Goal: Task Accomplishment & Management: Manage account settings

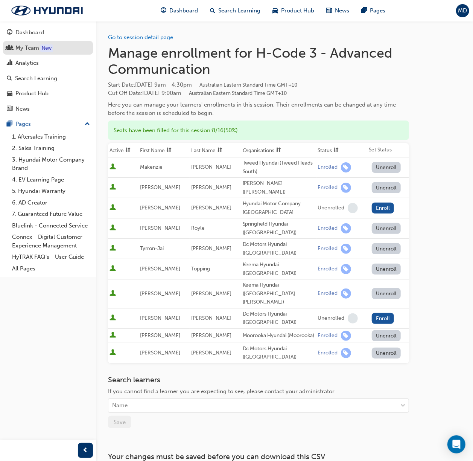
click at [27, 47] on div "My Team" at bounding box center [27, 48] width 24 height 9
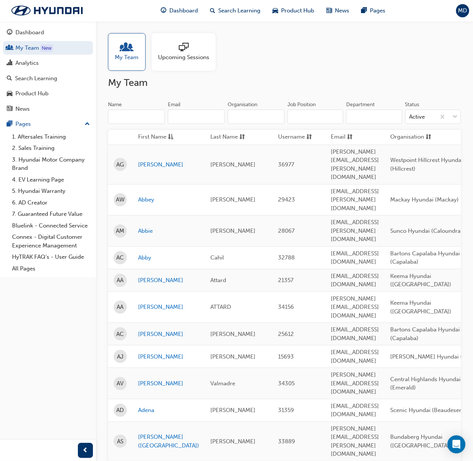
click at [141, 113] on input "Name" at bounding box center [136, 117] width 57 height 14
click at [270, 121] on input "Organisation" at bounding box center [256, 117] width 57 height 14
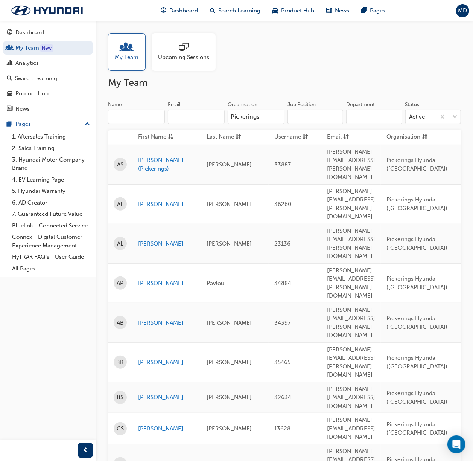
type input "Pickerings"
click at [318, 114] on input "Job Position" at bounding box center [316, 117] width 56 height 14
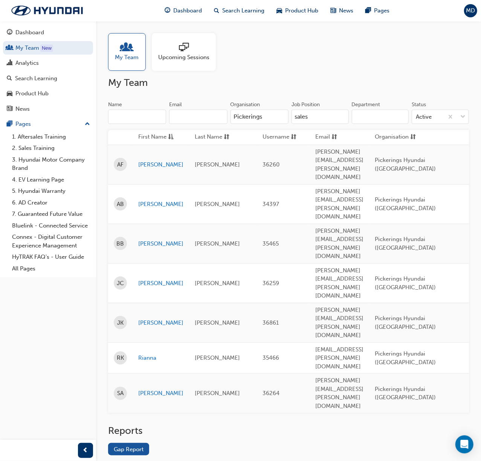
type input "sales"
click at [192, 425] on div "Reports" at bounding box center [288, 434] width 361 height 18
click at [29, 79] on div "Search Learning" at bounding box center [36, 78] width 42 height 9
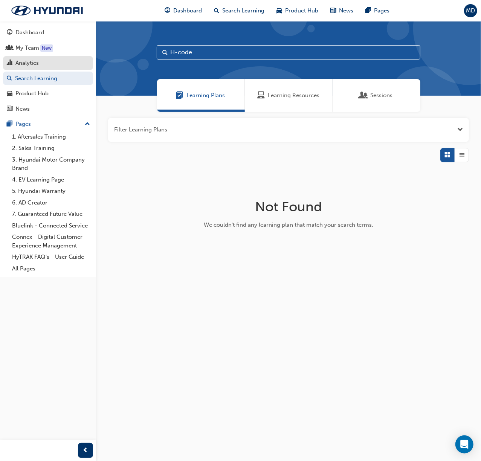
click at [32, 64] on div "Analytics" at bounding box center [26, 63] width 23 height 9
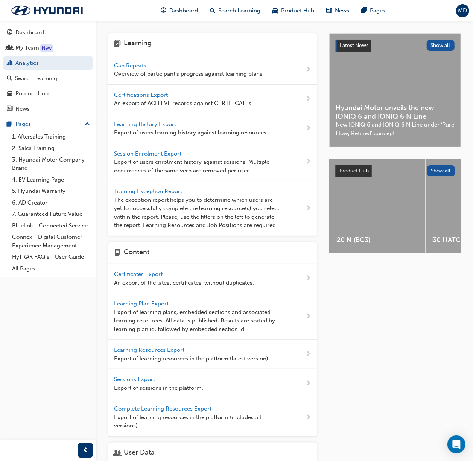
click at [126, 65] on span "Gap Reports" at bounding box center [131, 65] width 34 height 7
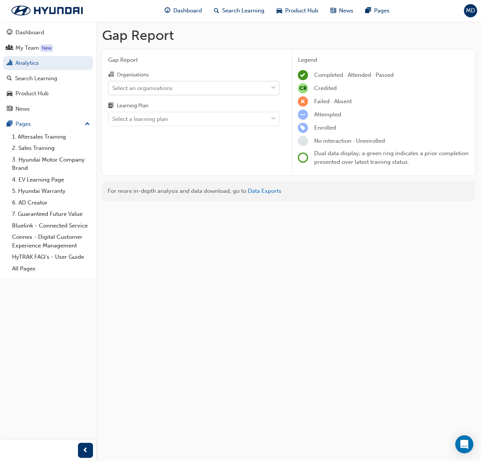
click at [164, 82] on div "Select an organisations" at bounding box center [187, 87] width 159 height 13
click at [113, 84] on input "Organisations Select an organisations" at bounding box center [112, 87] width 1 height 6
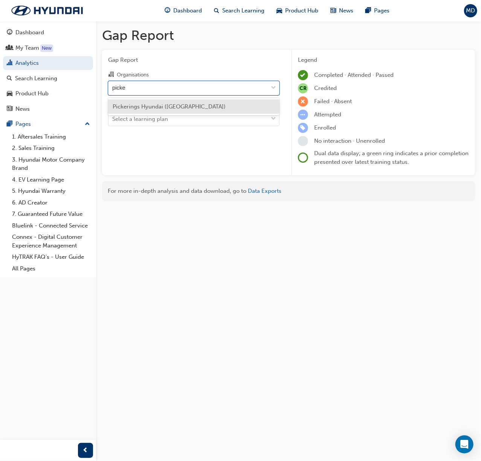
type input "picker"
click at [160, 103] on span "Pickerings Hyundai ([GEOGRAPHIC_DATA])" at bounding box center [169, 106] width 113 height 7
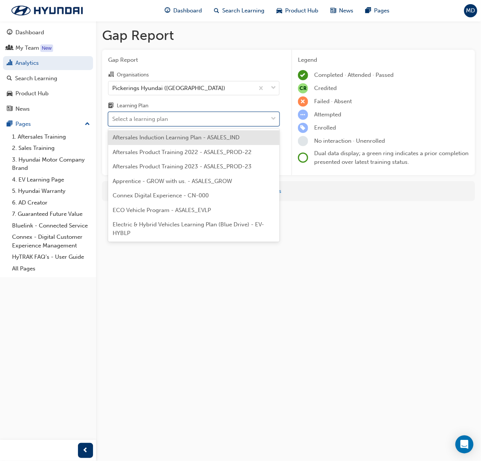
click at [147, 119] on div "Select a learning plan" at bounding box center [140, 119] width 56 height 9
click at [113, 119] on input "Learning Plan option Aftersales Induction Learning Plan - ASALES_IND focused, 1…" at bounding box center [112, 119] width 1 height 6
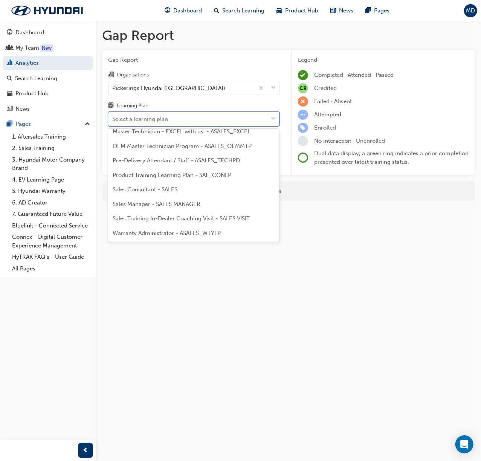
scroll to position [396, 0]
click at [158, 190] on span "Sales Consultant - SALES" at bounding box center [145, 189] width 65 height 7
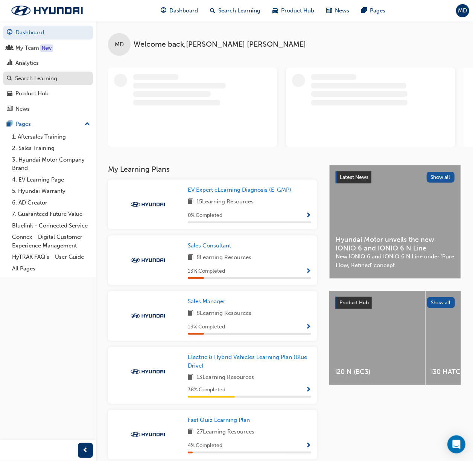
click at [37, 75] on div "Search Learning" at bounding box center [36, 78] width 42 height 9
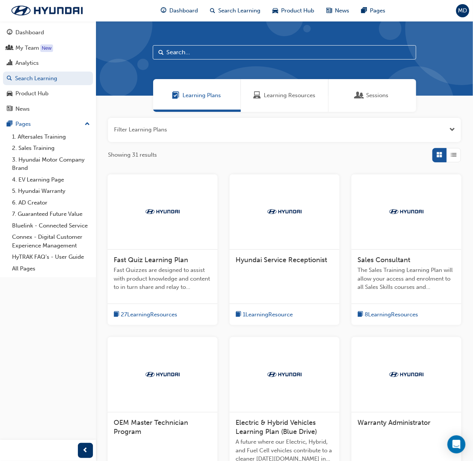
click at [264, 97] on span "Learning Resources" at bounding box center [290, 95] width 52 height 9
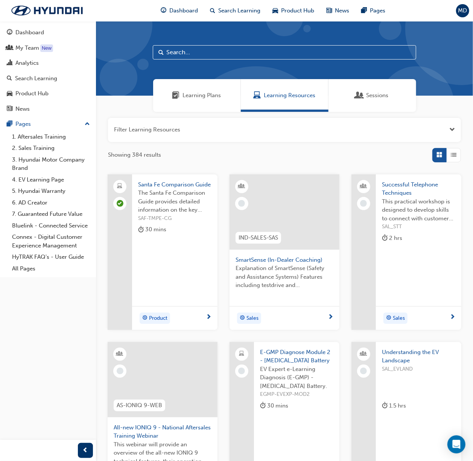
click at [250, 54] on input "text" at bounding box center [284, 52] width 263 height 14
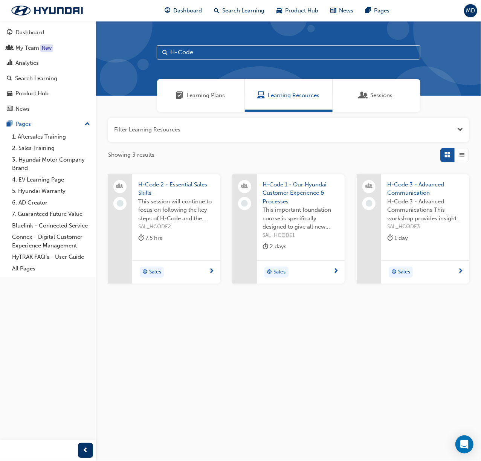
type input "H-Code"
click at [348, 91] on div "Sessions" at bounding box center [376, 95] width 88 height 33
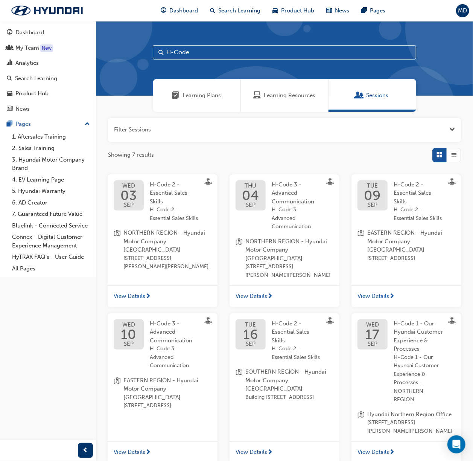
click at [206, 94] on span "Learning Plans" at bounding box center [202, 95] width 38 height 9
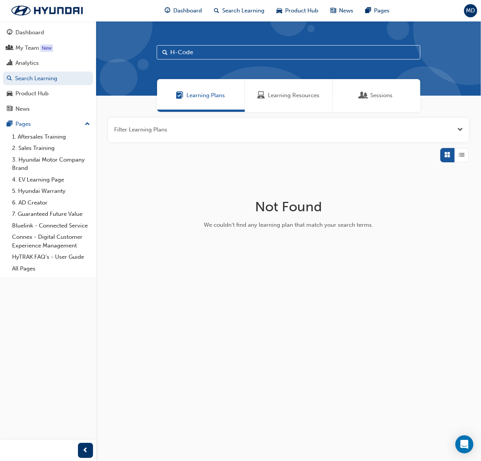
click at [292, 102] on div "Learning Resources" at bounding box center [289, 95] width 88 height 33
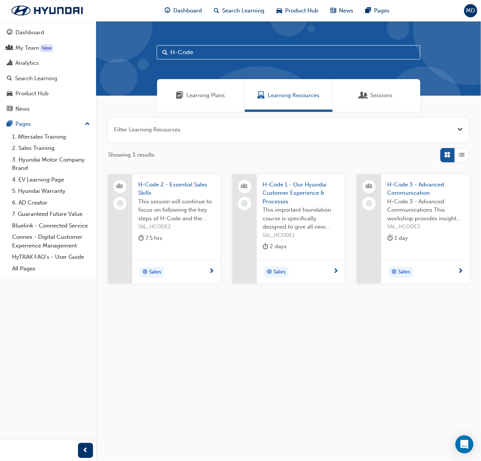
click at [288, 188] on span "H-Code 1 - Our Hyundai Customer Experience & Processes" at bounding box center [301, 193] width 76 height 26
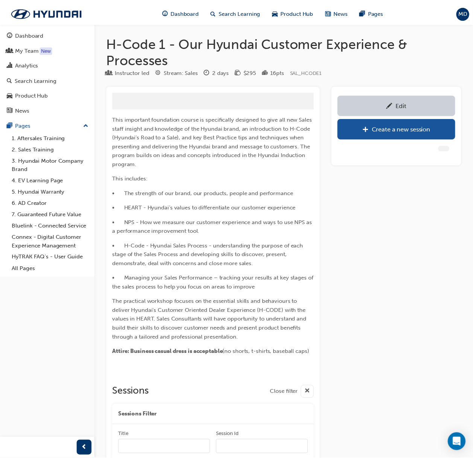
scroll to position [92, 0]
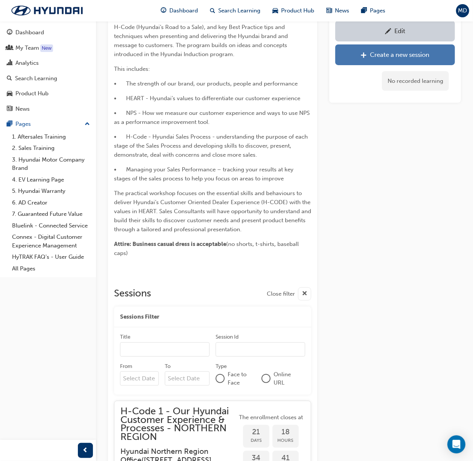
click at [367, 58] on div "Create a new session" at bounding box center [395, 54] width 108 height 9
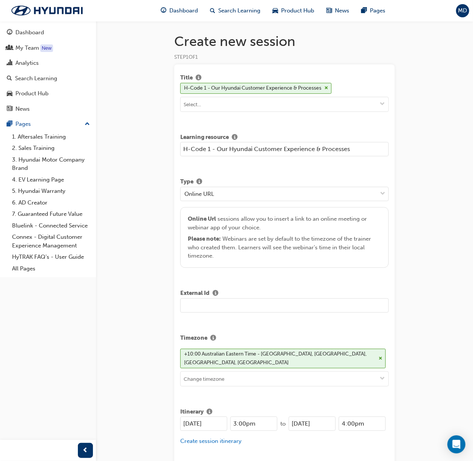
click at [350, 152] on input "H-Code 1 - Our Hyundai Customer Experience & Processes" at bounding box center [284, 149] width 209 height 14
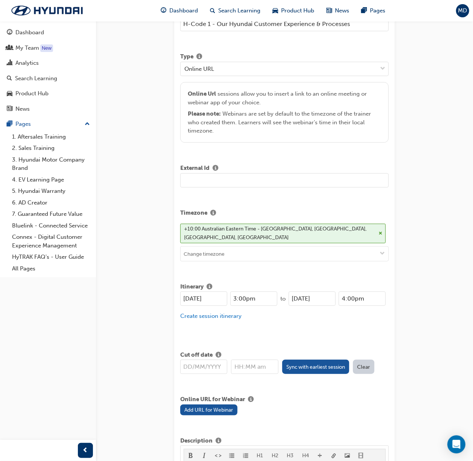
scroll to position [100, 0]
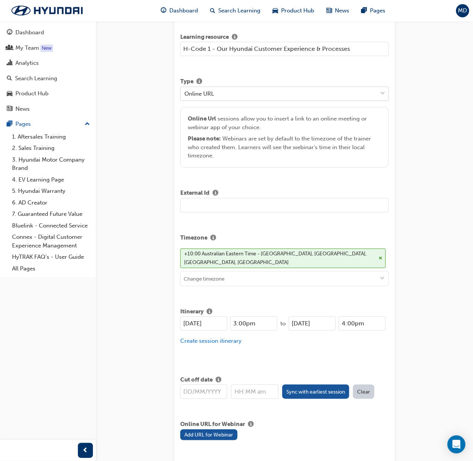
click at [354, 94] on div "Online URL" at bounding box center [279, 93] width 196 height 13
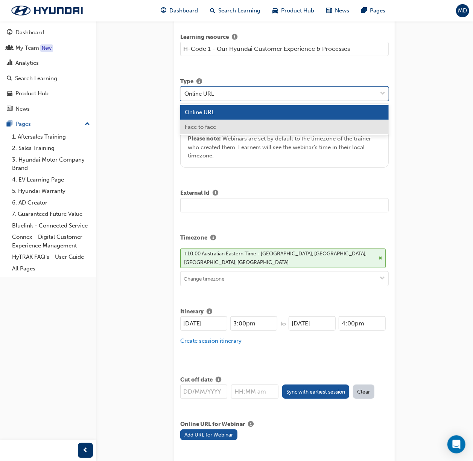
click at [286, 125] on div "Face to face" at bounding box center [284, 127] width 209 height 15
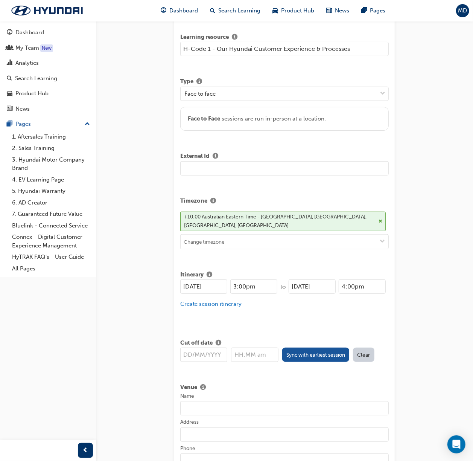
click at [359, 47] on input "H-Code 1 - Our Hyundai Customer Experience & Processes" at bounding box center [284, 49] width 209 height 14
type input "H-Code 1 - Our Hyundai Customer Experience & Processes - 1 DAY REGIONAL DELIVERY"
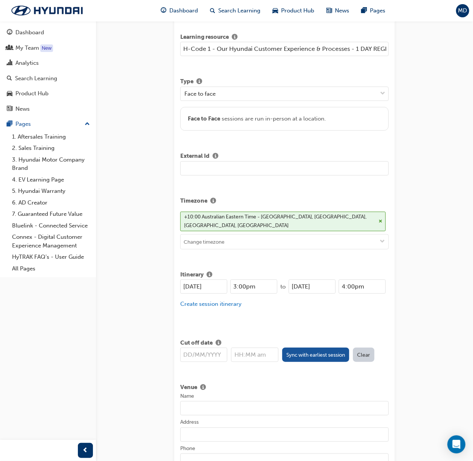
click at [205, 279] on input "26/08/2025" at bounding box center [203, 286] width 47 height 14
click at [191, 279] on input "26/08/2025" at bounding box center [203, 286] width 47 height 14
click at [199, 279] on input "26/08/2025" at bounding box center [203, 286] width 47 height 14
click at [198, 279] on input "26/08/2025" at bounding box center [203, 286] width 47 height 14
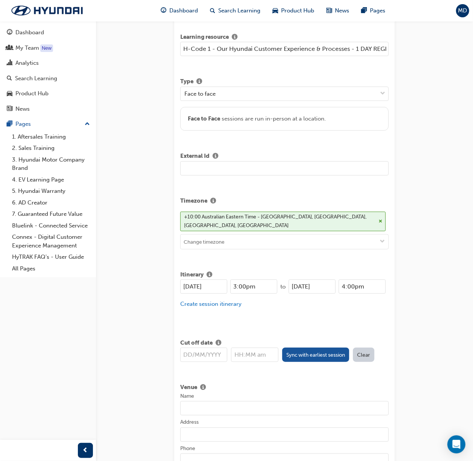
click at [196, 279] on input "26/08/2025" at bounding box center [203, 286] width 47 height 14
drag, startPoint x: 191, startPoint y: 276, endPoint x: 184, endPoint y: 277, distance: 6.9
click at [184, 279] on input "26/09/2025" at bounding box center [203, 286] width 47 height 14
type input "22/09/2025"
drag, startPoint x: 247, startPoint y: 276, endPoint x: 224, endPoint y: 278, distance: 23.0
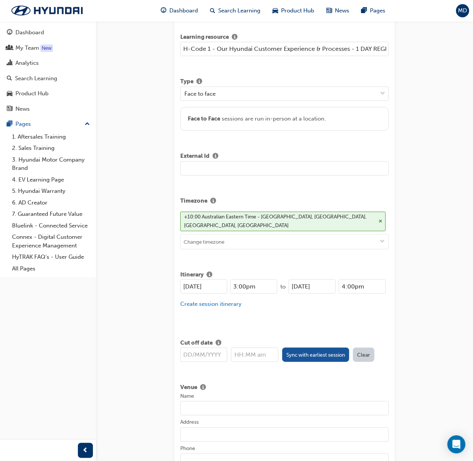
click at [224, 279] on div "22/09/2025 3:00pm" at bounding box center [228, 286] width 97 height 14
type input "9:30am"
click at [303, 282] on input "26/08/2025" at bounding box center [312, 286] width 47 height 14
click at [297, 279] on input "26/08/2025" at bounding box center [312, 286] width 47 height 14
drag, startPoint x: 298, startPoint y: 277, endPoint x: 293, endPoint y: 279, distance: 5.8
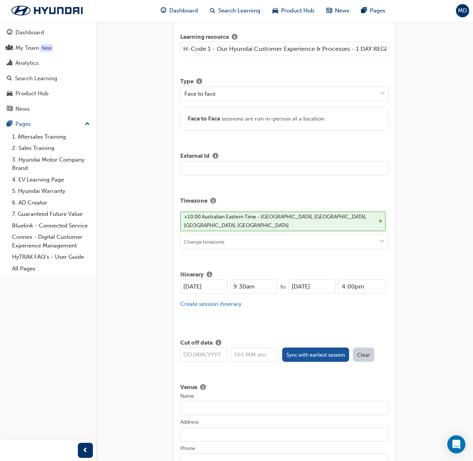
click at [292, 279] on input "26/08/2025" at bounding box center [312, 286] width 47 height 14
click at [308, 279] on input "22/08/2025" at bounding box center [312, 286] width 47 height 14
type input "22/09/2025"
click at [333, 300] on div "22/09/2025 9:30am to 22/09/2025 4:00pm Create session itinerary" at bounding box center [284, 298] width 209 height 38
click at [353, 279] on input "4:00pm" at bounding box center [362, 286] width 47 height 14
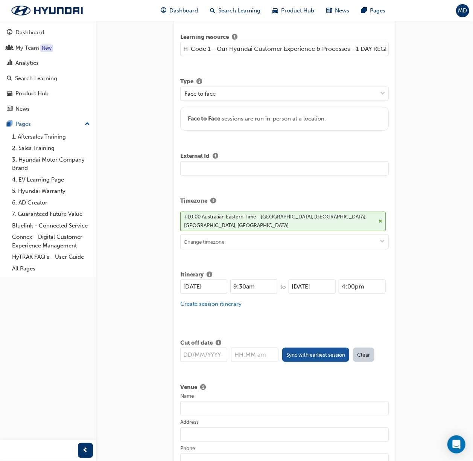
click at [352, 279] on input "4:00pm" at bounding box center [362, 286] width 47 height 14
type input "4:30pm"
click at [309, 347] on button "Sync with earliest session" at bounding box center [315, 354] width 67 height 14
type input "22/09/2025"
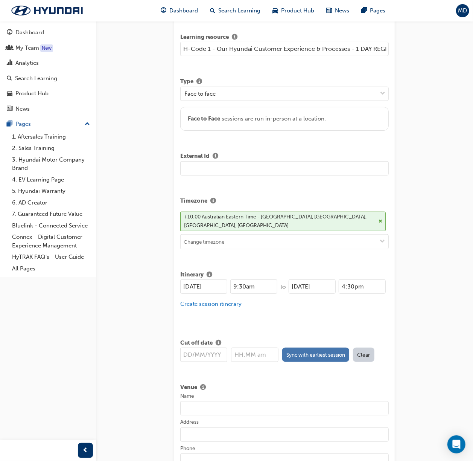
type input "9:30am"
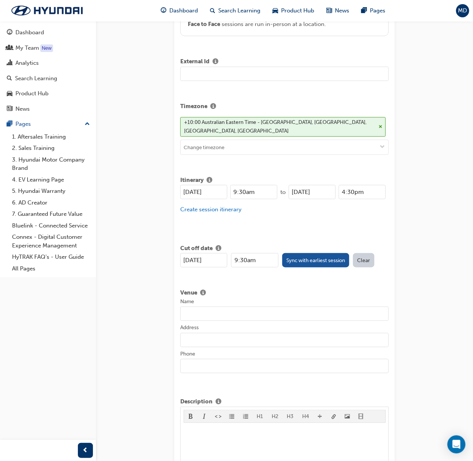
scroll to position [201, 0]
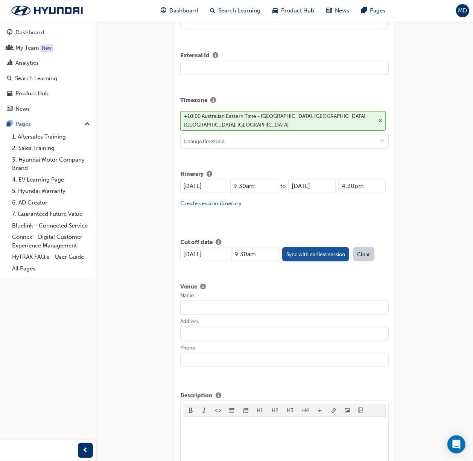
click at [256, 302] on input "Name" at bounding box center [284, 307] width 209 height 14
type input "Pickerings Hyundai Townsville"
drag, startPoint x: 287, startPoint y: 365, endPoint x: 285, endPoint y: 362, distance: 4.1
click at [286, 365] on div "Venue Name Pickerings Hyundai Townsville Address Phone" at bounding box center [284, 327] width 209 height 97
click at [251, 327] on input "Address" at bounding box center [284, 334] width 209 height 14
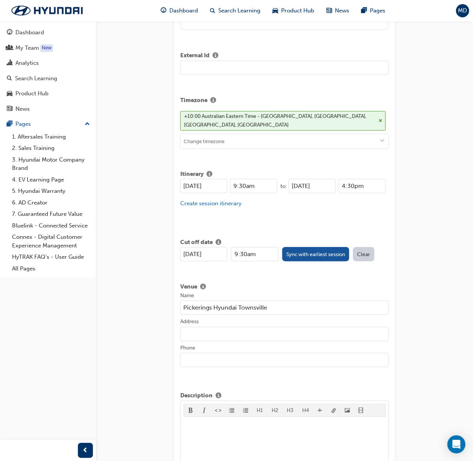
click at [207, 328] on input "Address" at bounding box center [284, 334] width 209 height 14
paste input "Address: 673 Sturt St, Townsville City QLD 4810"
drag, startPoint x: 208, startPoint y: 324, endPoint x: 161, endPoint y: 327, distance: 47.2
click at [161, 327] on div "Create new session STEP 1 OF 1 Title H-Code 1 - Our Hyundai Customer Experience…" at bounding box center [236, 384] width 473 height 1171
type input "673 Sturt St, Townsville City QLD 4810"
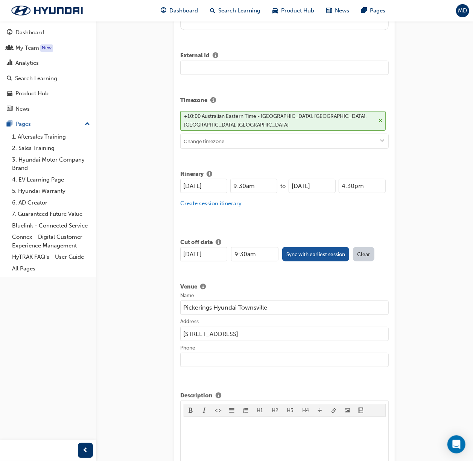
click at [251, 354] on input "Phone" at bounding box center [284, 360] width 209 height 14
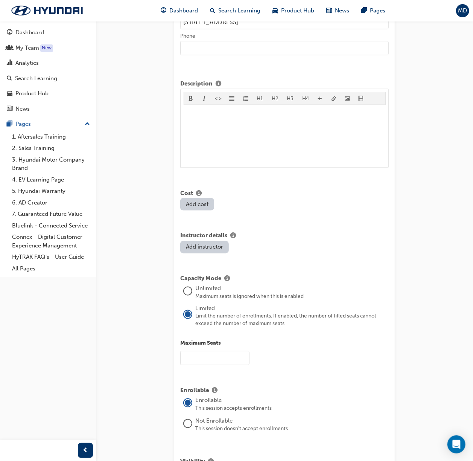
scroll to position [552, 0]
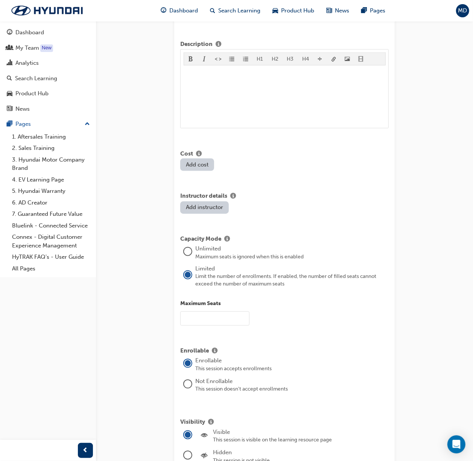
click at [198, 201] on button "Add instructor" at bounding box center [204, 207] width 49 height 12
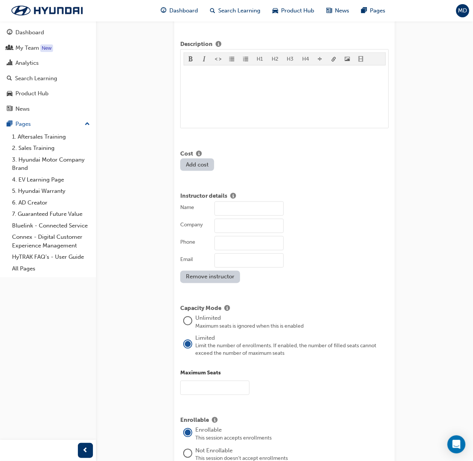
click at [245, 201] on input "Name" at bounding box center [249, 208] width 69 height 14
type input "Michael De Salvo"
type input "HMCA"
type input "0499040624"
click at [275, 253] on input "Email" at bounding box center [249, 260] width 69 height 14
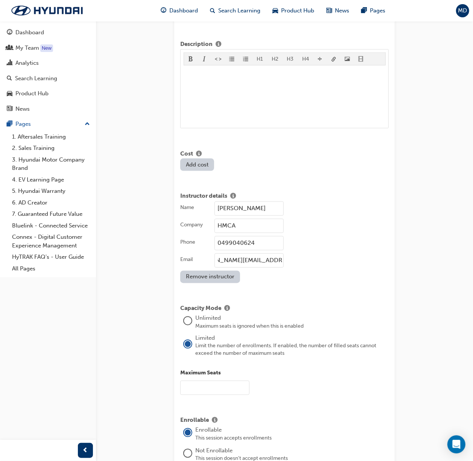
scroll to position [0, 26]
type input "michael_desalvo@hyundai.com.au"
click at [363, 207] on div "Name Michael De Salvo Company HMCA Phone 0499040624 Email michael_desalvo@hyund…" at bounding box center [284, 242] width 209 height 82
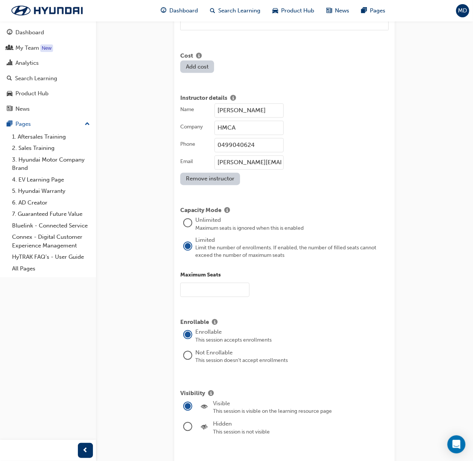
scroll to position [652, 0]
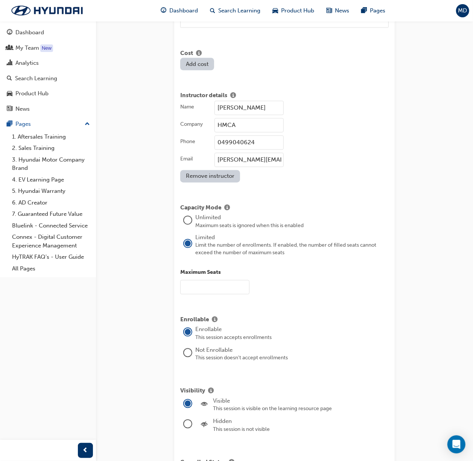
click at [221, 280] on input "text" at bounding box center [214, 287] width 69 height 14
type input "5"
click at [285, 288] on div "Capacity Mode Unlimited Maximum seats is ignored when this is enabled Limited L…" at bounding box center [284, 251] width 209 height 100
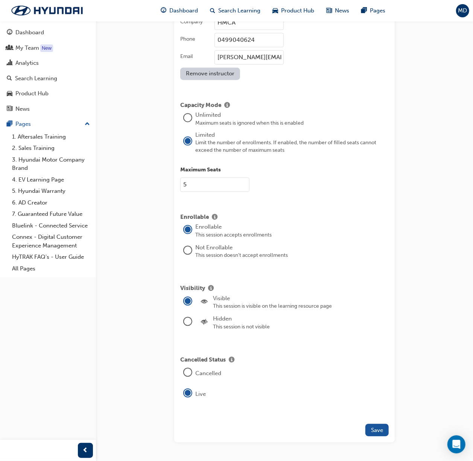
scroll to position [770, 0]
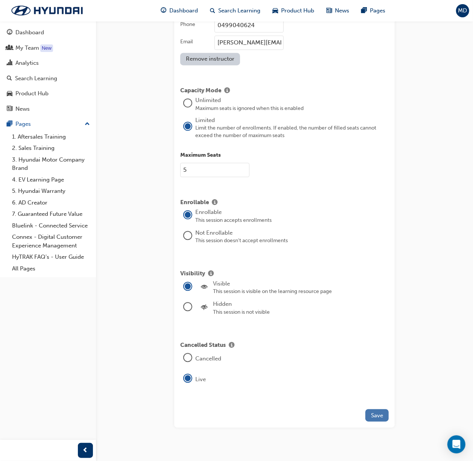
click at [378, 412] on span "Save" at bounding box center [377, 415] width 12 height 7
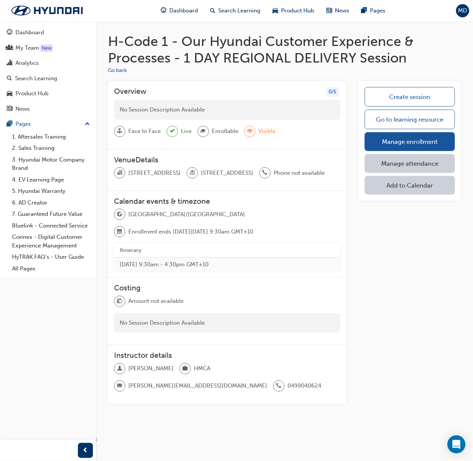
click at [396, 142] on link "Manage enrollment" at bounding box center [410, 141] width 90 height 19
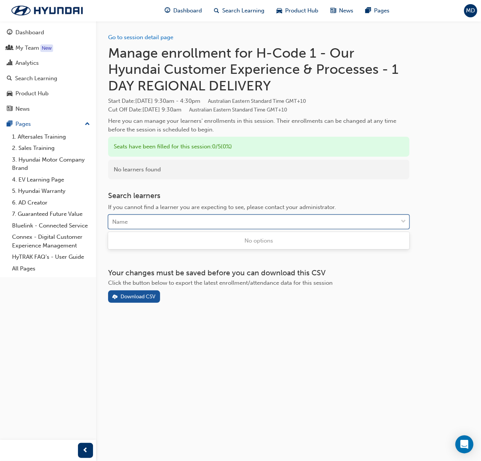
click at [161, 218] on div "Name" at bounding box center [252, 221] width 289 height 13
type input "andrew forde"
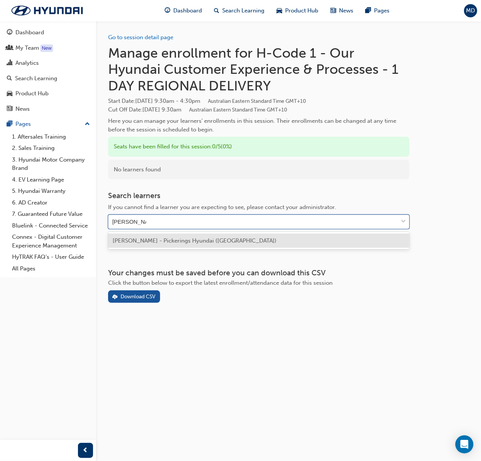
click at [221, 240] on span "Andrew Forde - Pickerings Hyundai (Townsville)" at bounding box center [195, 240] width 164 height 7
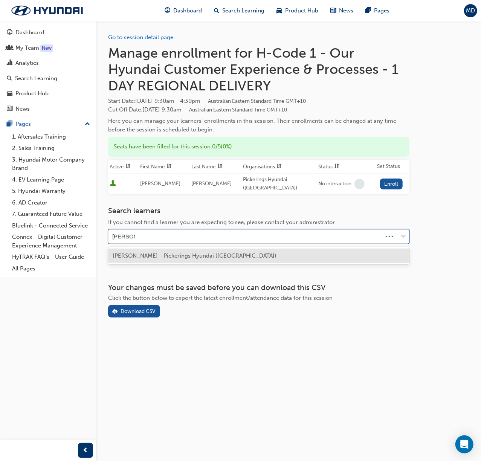
type input "anton bol"
click at [217, 254] on span "Anton Bolton - Pickerings Hyundai (Townsville)" at bounding box center [195, 255] width 164 height 7
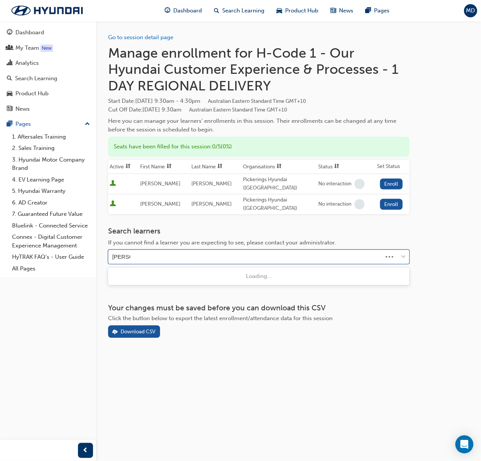
type input "baxter be"
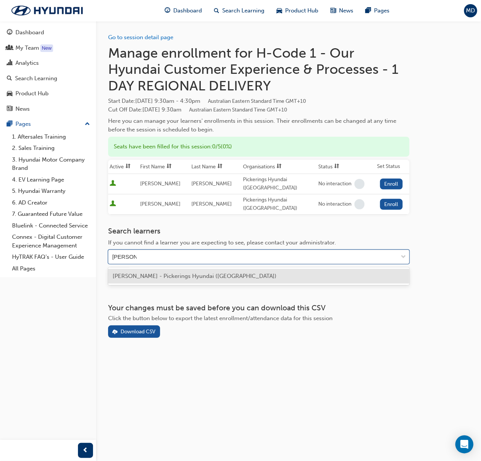
click at [205, 276] on span "Baxter Beddoes - Pickerings Hyundai (Townsville)" at bounding box center [195, 276] width 164 height 7
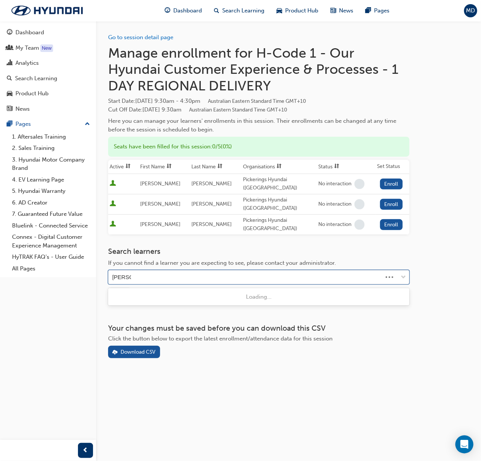
type input "jake cass"
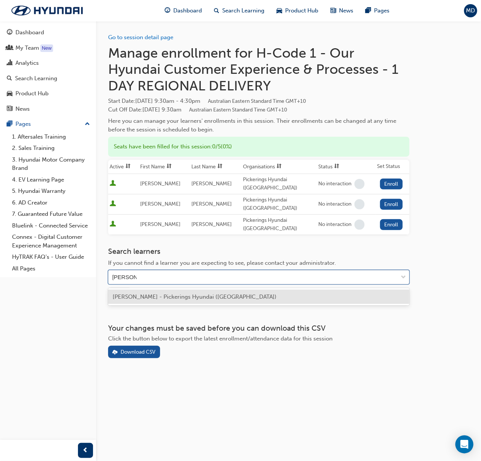
click at [202, 297] on span "Jake Cassidy - Pickerings Hyundai (Townsville)" at bounding box center [195, 296] width 164 height 7
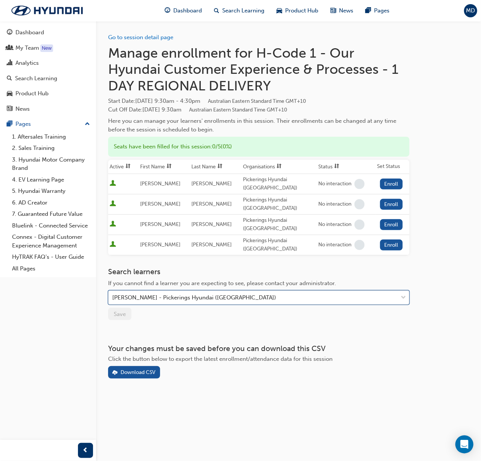
click at [199, 295] on div "Jake Cassidy - Pickerings Hyundai (Townsville)" at bounding box center [194, 297] width 164 height 9
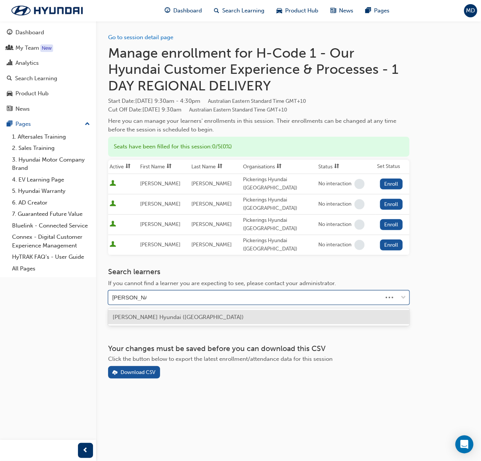
type input "sean alexander"
click at [184, 314] on span "Sean Alexander - Pickerings Hyundai (Townsville)" at bounding box center [178, 317] width 131 height 7
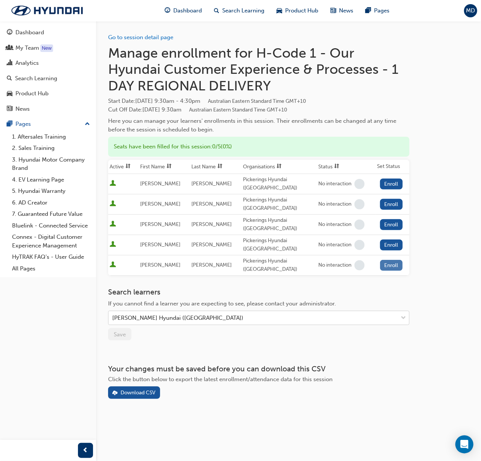
click at [390, 266] on button "Enroll" at bounding box center [391, 265] width 23 height 11
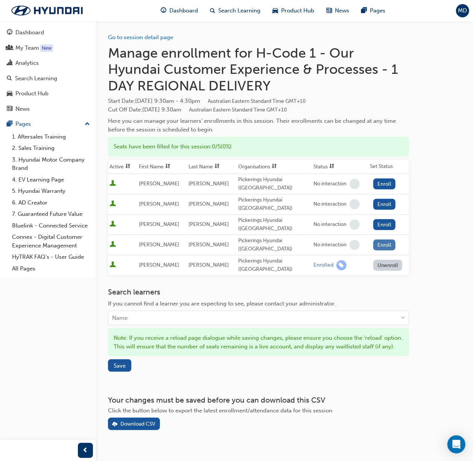
click at [384, 243] on button "Enroll" at bounding box center [384, 244] width 23 height 11
click at [381, 223] on button "Enroll" at bounding box center [384, 224] width 23 height 11
click at [379, 203] on button "Enroll" at bounding box center [384, 204] width 23 height 11
click at [376, 182] on button "Enroll" at bounding box center [384, 183] width 23 height 11
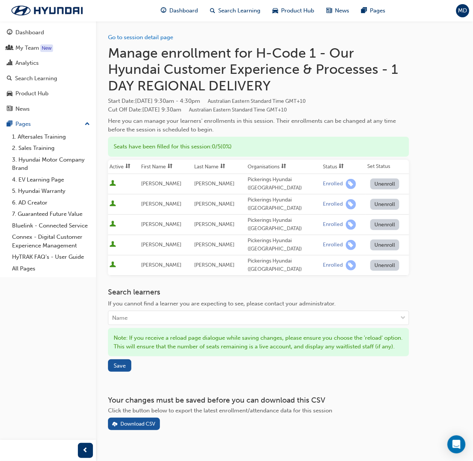
click at [249, 283] on div "Go to session detail page Manage enrollment for H-Code 1 - Our Hyundai Customer…" at bounding box center [258, 225] width 301 height 409
click at [22, 50] on div "My Team" at bounding box center [27, 48] width 24 height 9
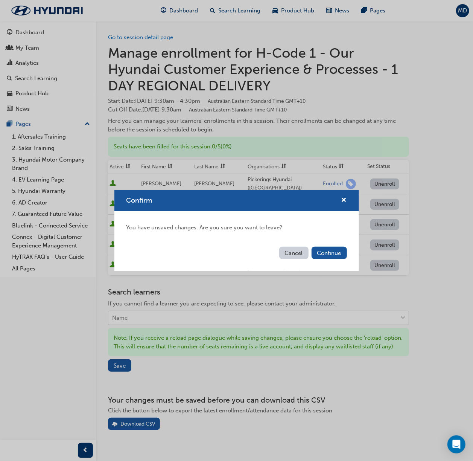
click at [300, 253] on button "Cancel" at bounding box center [293, 253] width 29 height 12
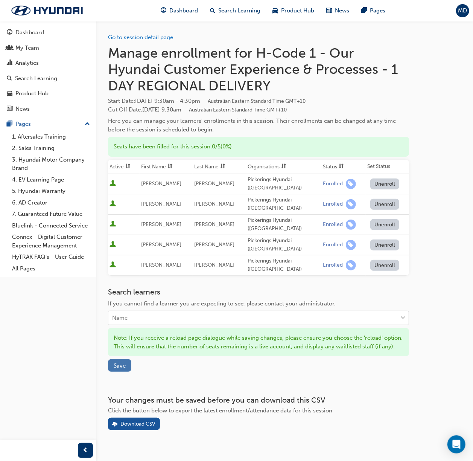
click at [124, 369] on span "Save" at bounding box center [120, 365] width 12 height 7
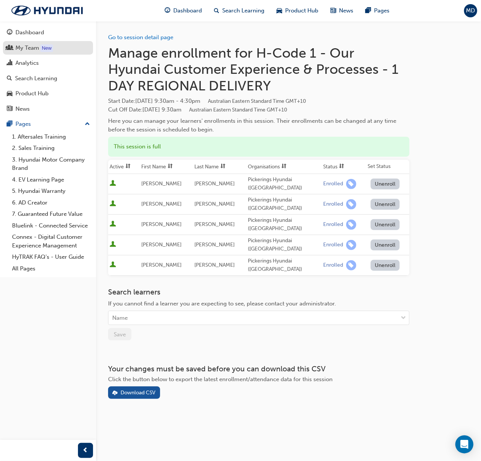
click at [35, 49] on div "My Team" at bounding box center [27, 48] width 24 height 9
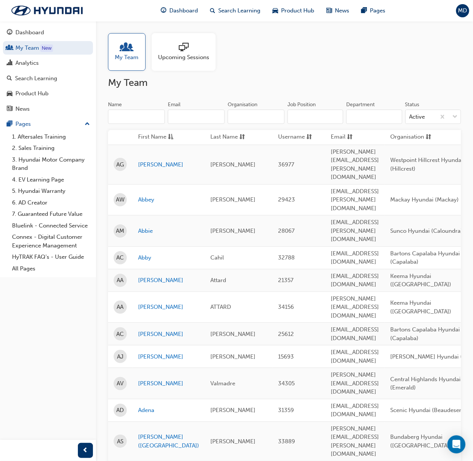
click at [128, 120] on input "Name" at bounding box center [136, 117] width 57 height 14
click at [258, 119] on input "Organisation" at bounding box center [256, 117] width 57 height 14
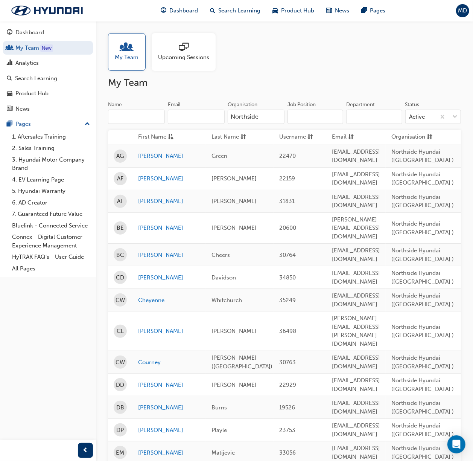
type input "Northside"
click at [335, 121] on input "Job Position" at bounding box center [316, 117] width 56 height 14
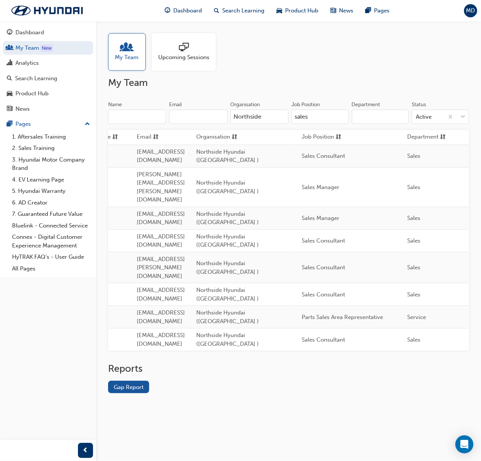
scroll to position [0, 181]
type input "sales"
click at [338, 137] on span "sorting-icon" at bounding box center [336, 136] width 6 height 9
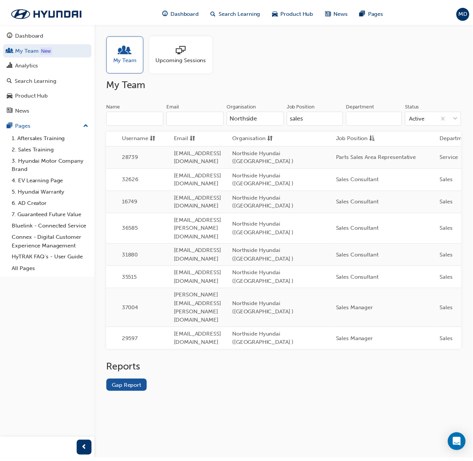
scroll to position [0, 0]
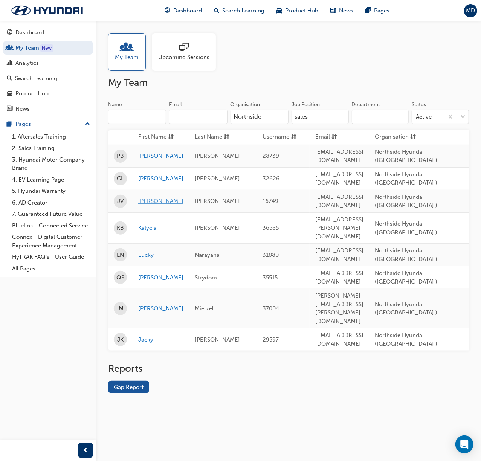
click at [151, 197] on link "[PERSON_NAME]" at bounding box center [160, 201] width 45 height 9
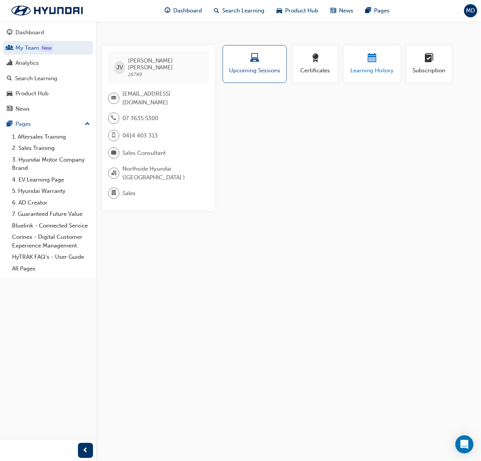
click at [380, 62] on div "button" at bounding box center [371, 59] width 45 height 12
